Goal: Task Accomplishment & Management: Manage account settings

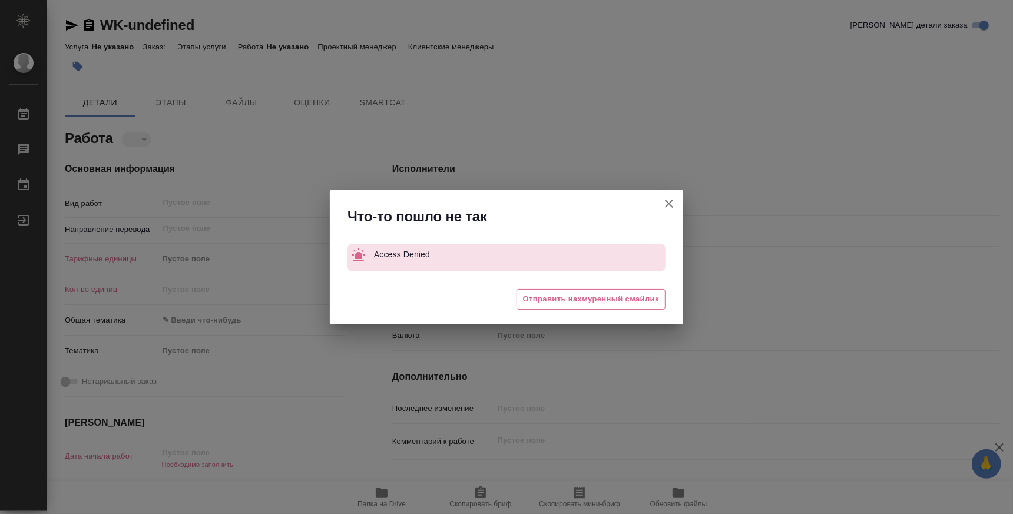
type textarea "x"
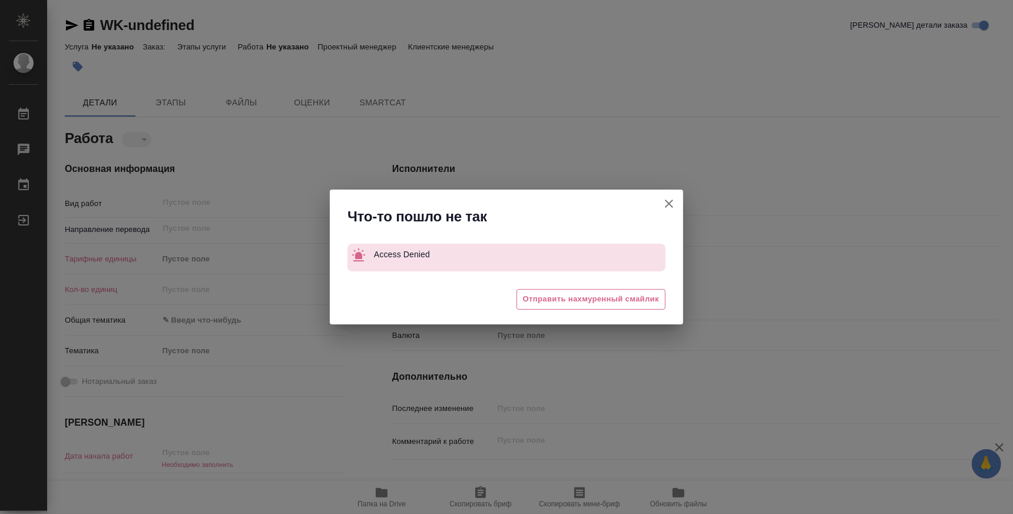
click at [665, 208] on icon "button" at bounding box center [669, 204] width 14 height 14
type textarea "x"
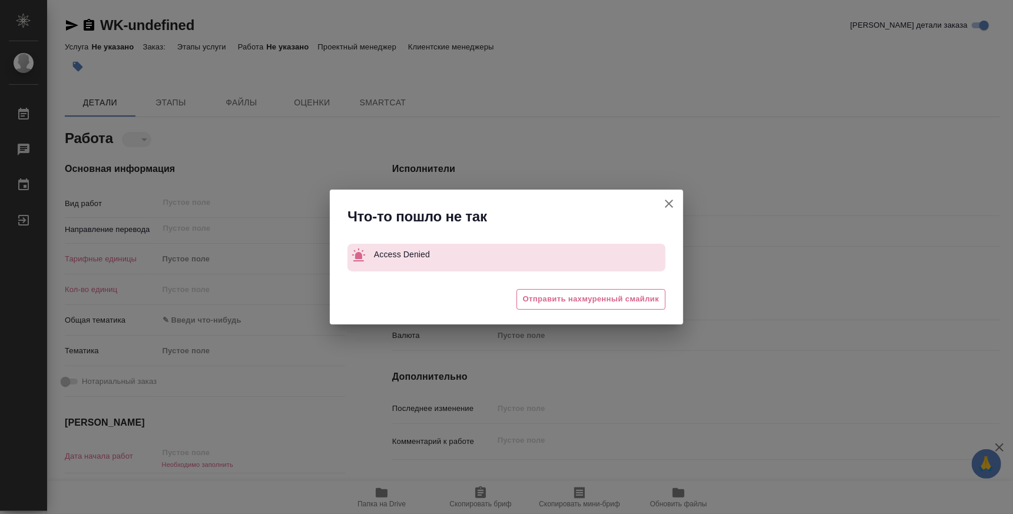
type textarea "x"
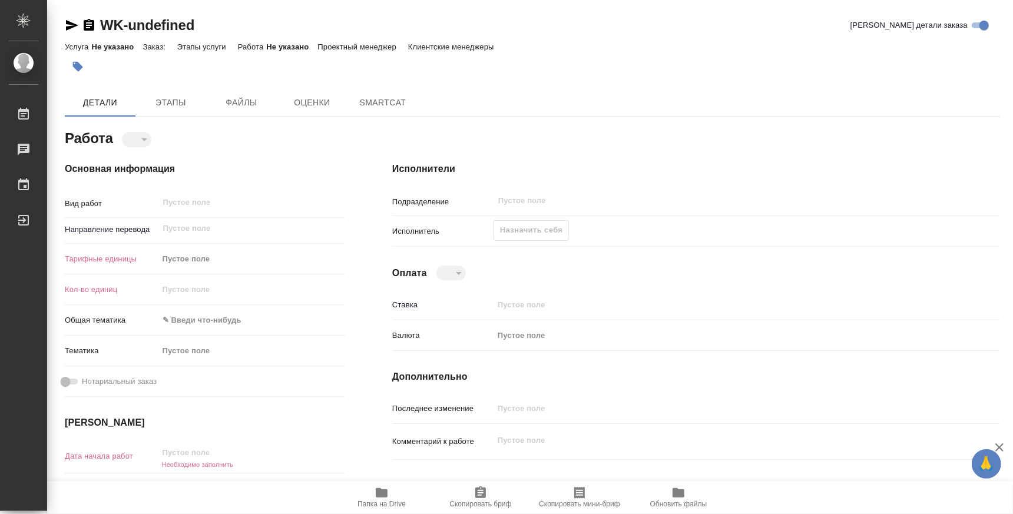
type textarea "x"
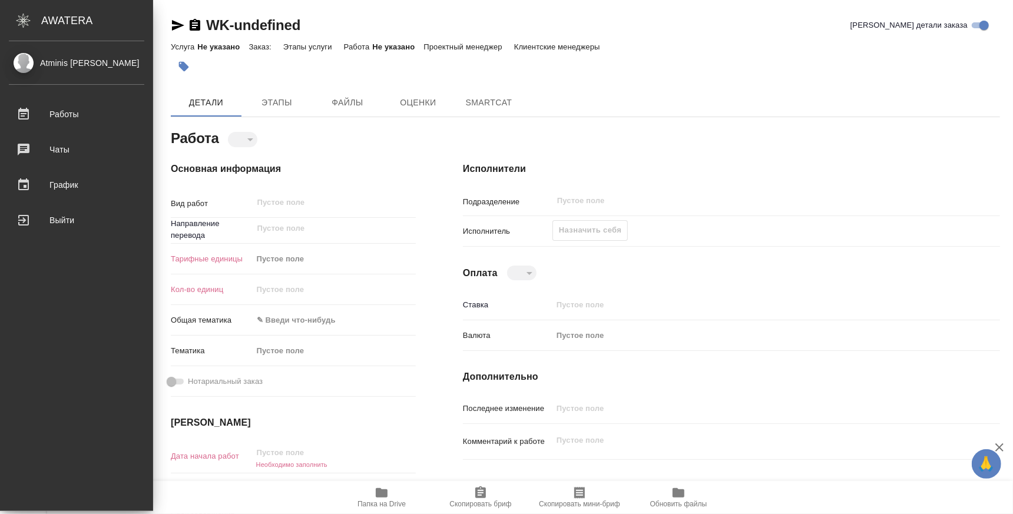
type textarea "x"
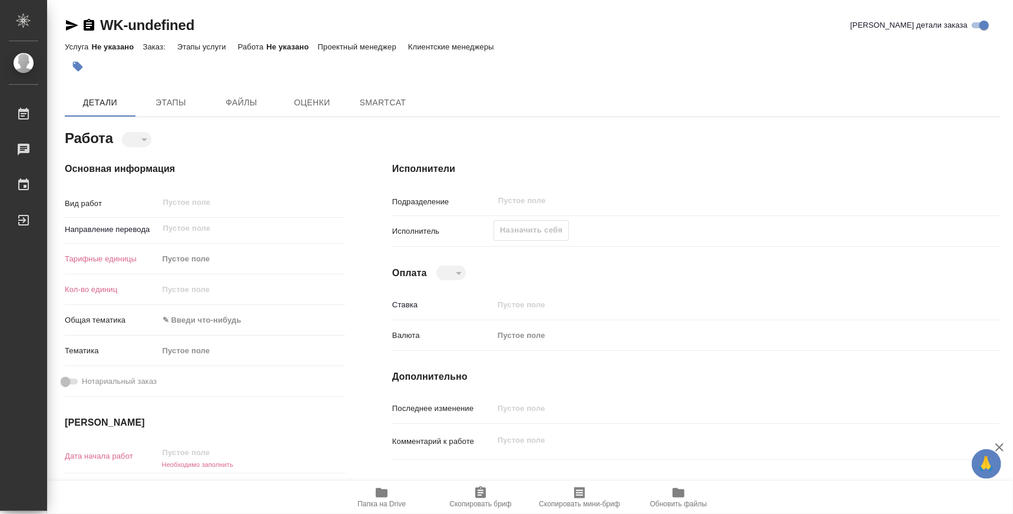
type textarea "x"
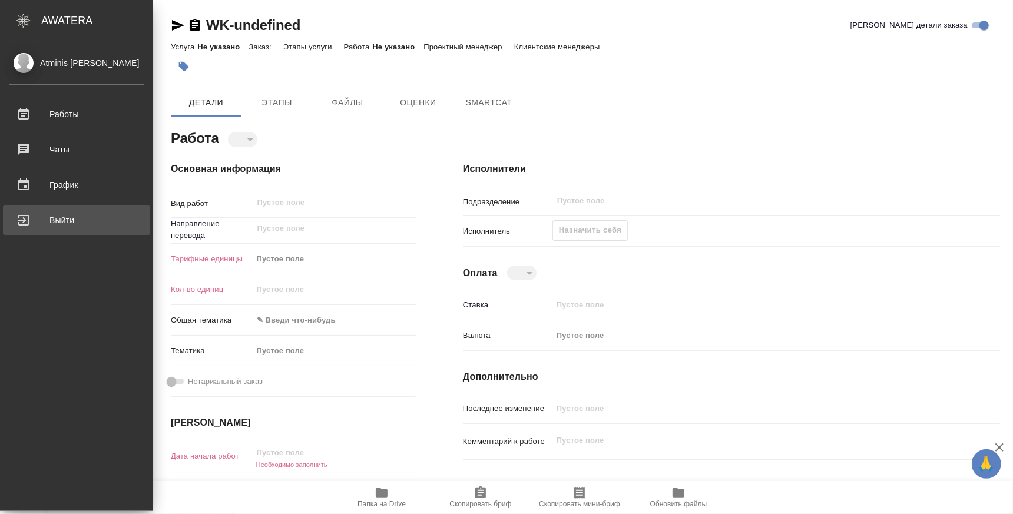
type textarea "x"
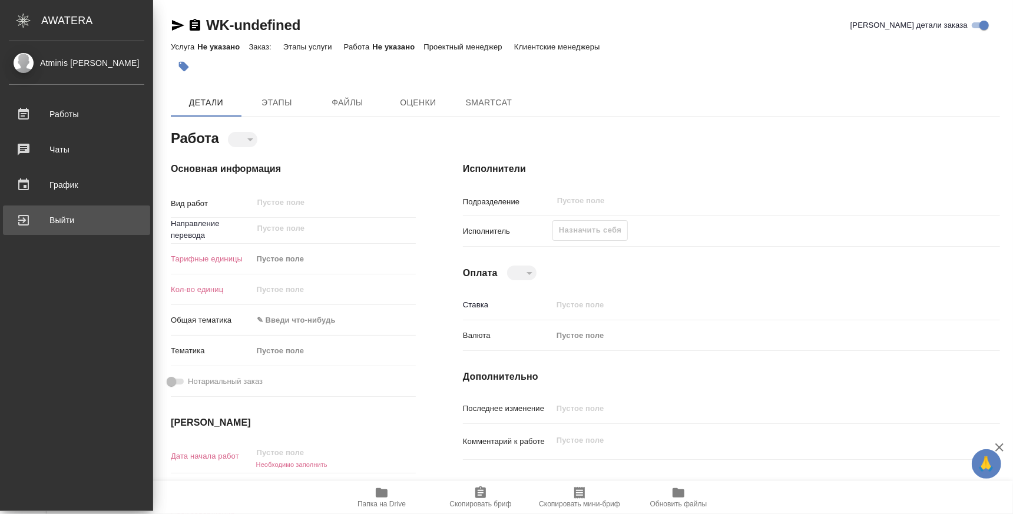
click at [17, 222] on div "Выйти" at bounding box center [76, 220] width 135 height 18
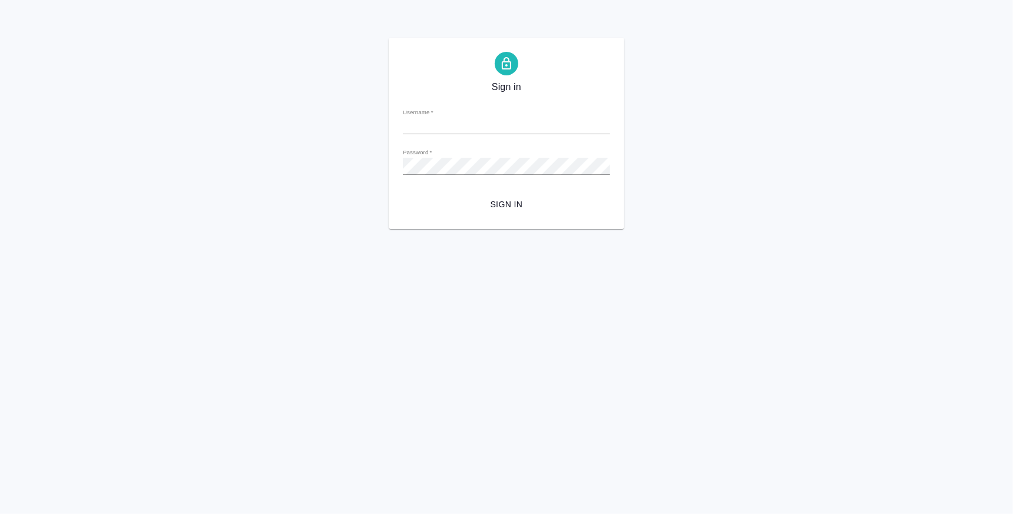
type input "[EMAIL_ADDRESS][DOMAIN_NAME]"
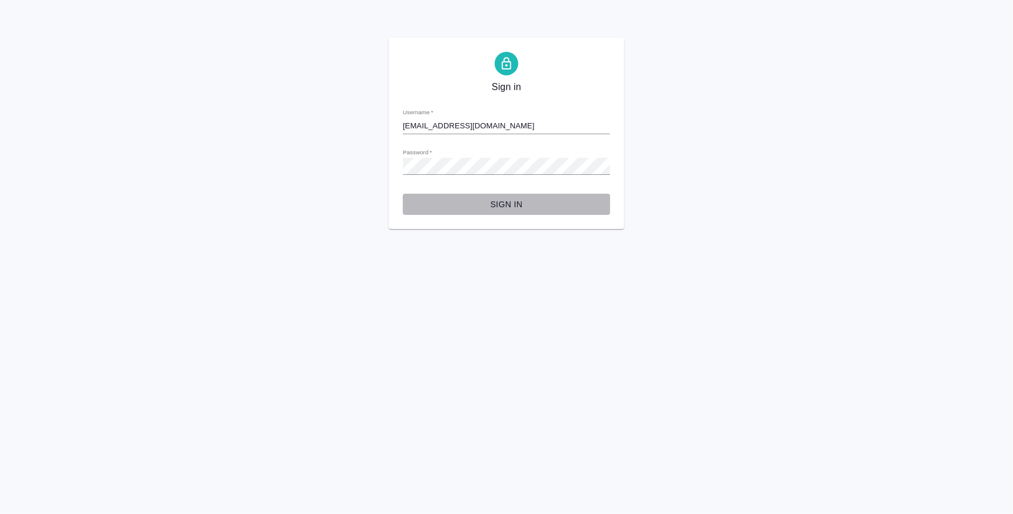
click at [499, 195] on button "Sign in" at bounding box center [506, 205] width 207 height 22
